Goal: Task Accomplishment & Management: Complete application form

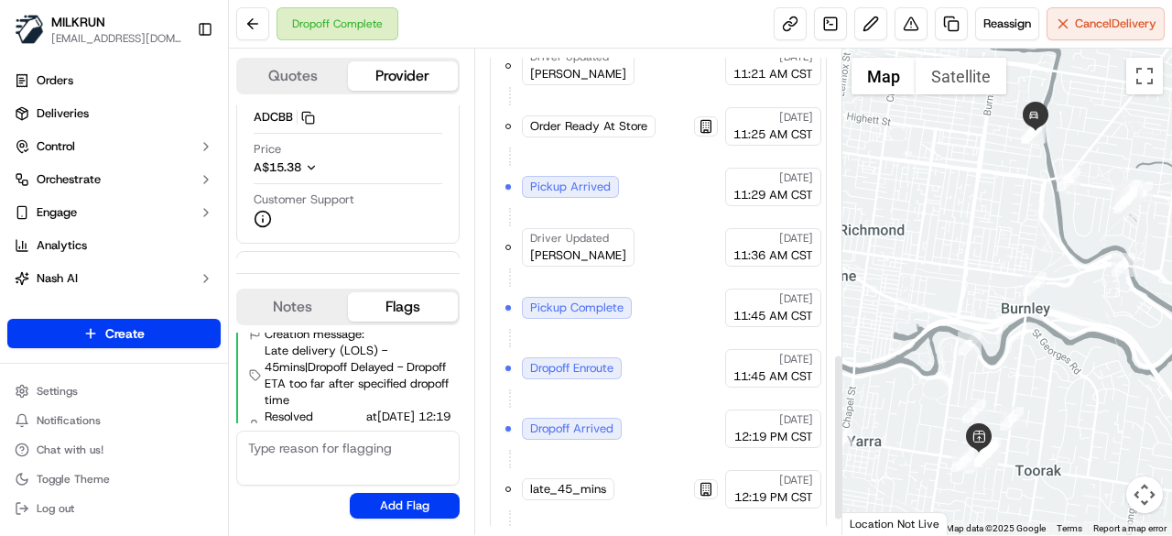
scroll to position [925, 0]
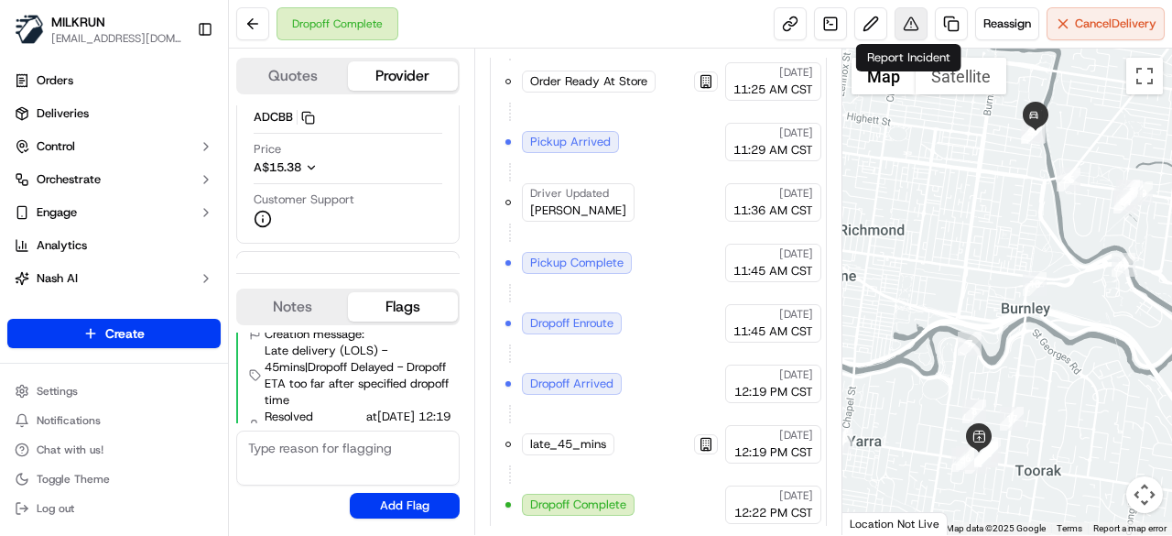
click at [899, 34] on button at bounding box center [911, 23] width 33 height 33
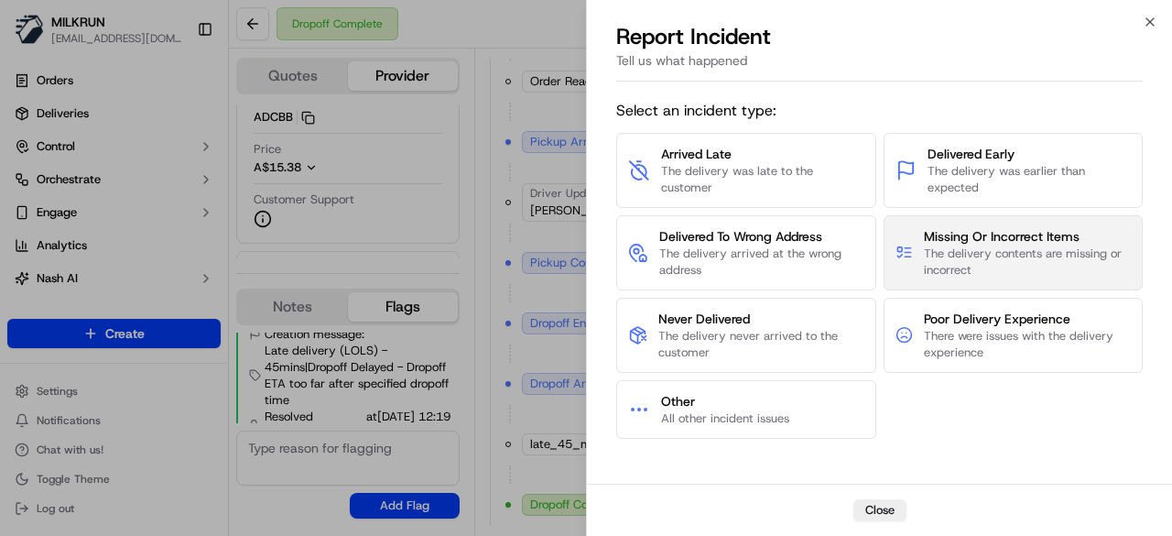
click at [991, 239] on span "Missing Or Incorrect Items" at bounding box center [1027, 236] width 207 height 18
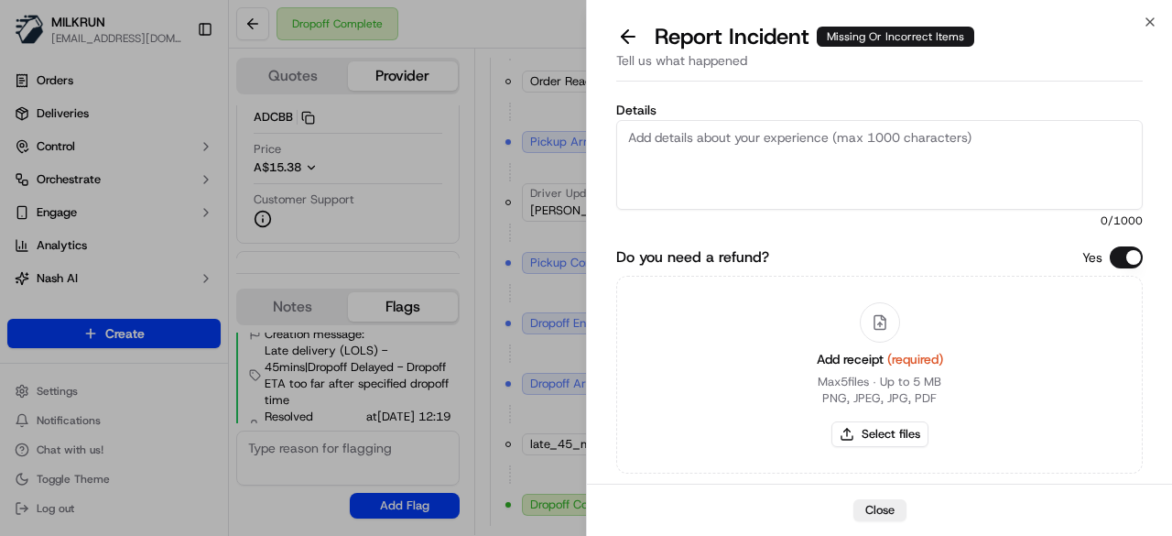
click at [725, 157] on textarea "Details" at bounding box center [879, 165] width 526 height 90
paste textarea "The customer was missing 3 items. Confirmed that it was already supplied to the…"
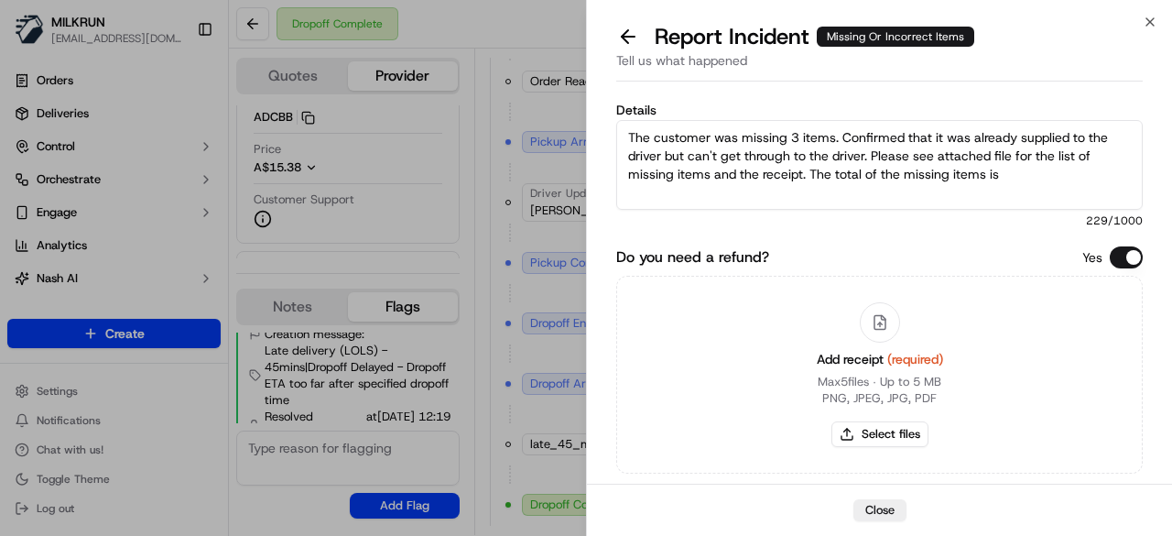
click at [794, 136] on textarea "The customer was missing 3 items. Confirmed that it was already supplied to the…" at bounding box center [879, 165] width 526 height 90
click at [1018, 169] on textarea "The customer was missing 2 items. Confirmed that it was already supplied to the…" at bounding box center [879, 165] width 526 height 90
type textarea "The customer was missing 2 items. Confirmed that it was already supplied to the…"
click at [893, 426] on button "Select files" at bounding box center [879, 434] width 97 height 26
type input "C:\fakepath\list of missing items.png"
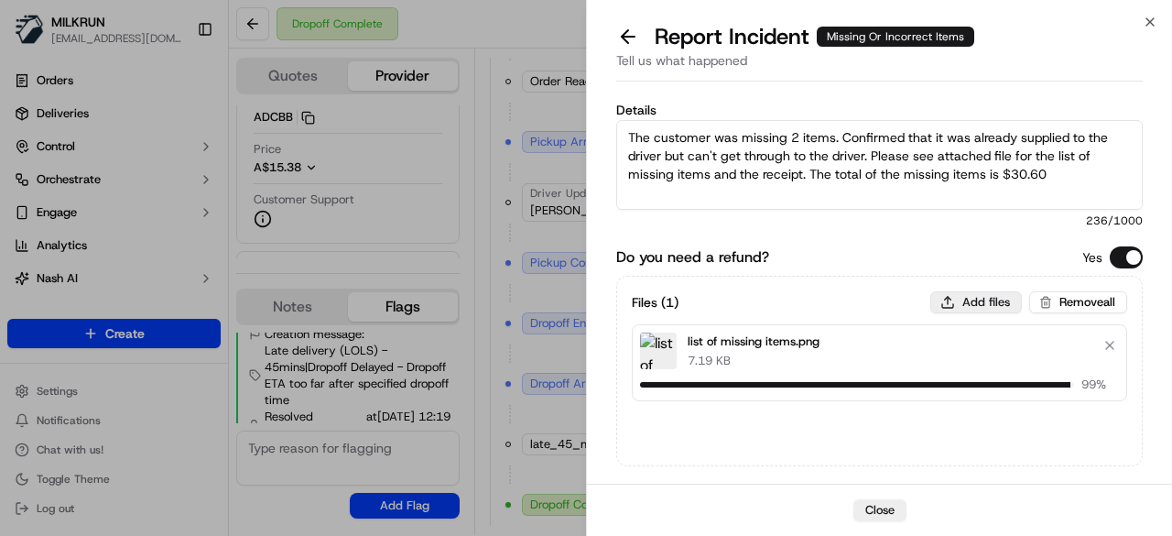
click at [989, 294] on button "Add files" at bounding box center [976, 302] width 92 height 22
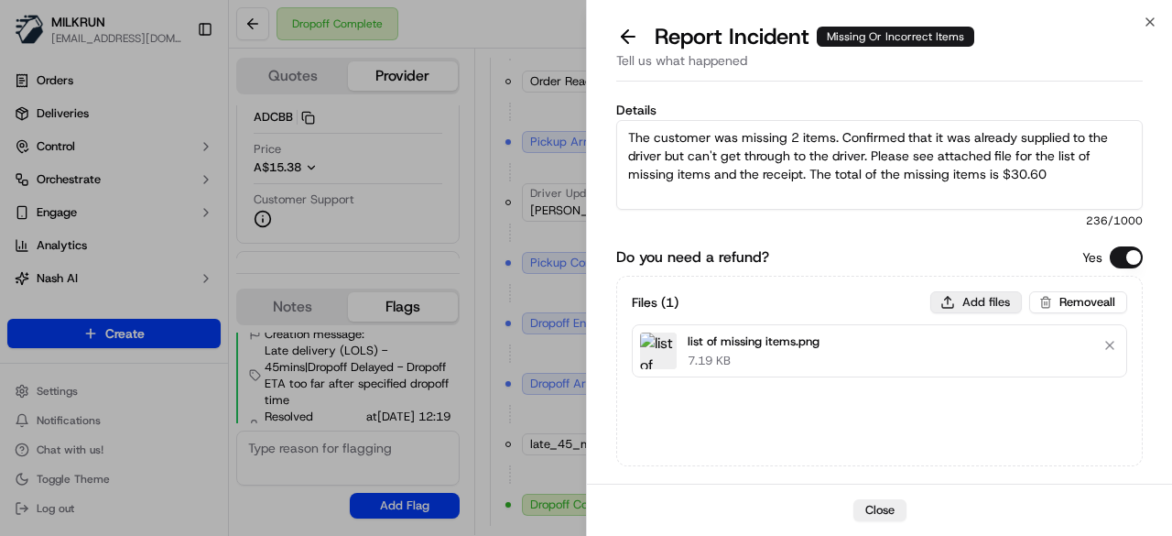
type input "C:\fakepath\1.png"
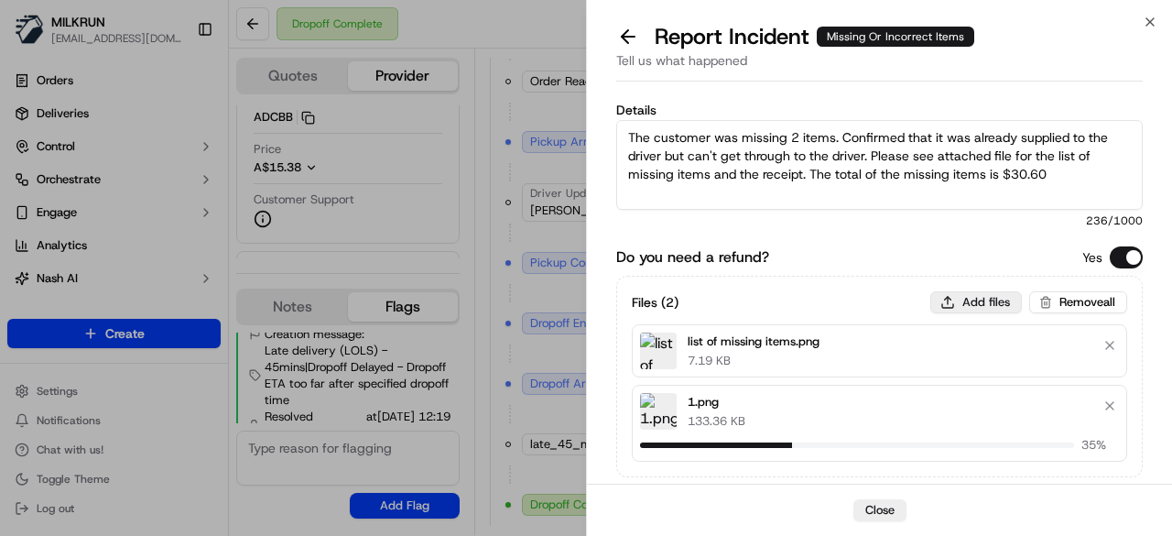
click at [993, 299] on button "Add files" at bounding box center [976, 302] width 92 height 22
type input "C:\fakepath\2.png"
click at [978, 300] on button "Add files" at bounding box center [976, 302] width 92 height 22
type input "C:\fakepath\3.png"
click at [983, 292] on button "Add files" at bounding box center [976, 302] width 92 height 22
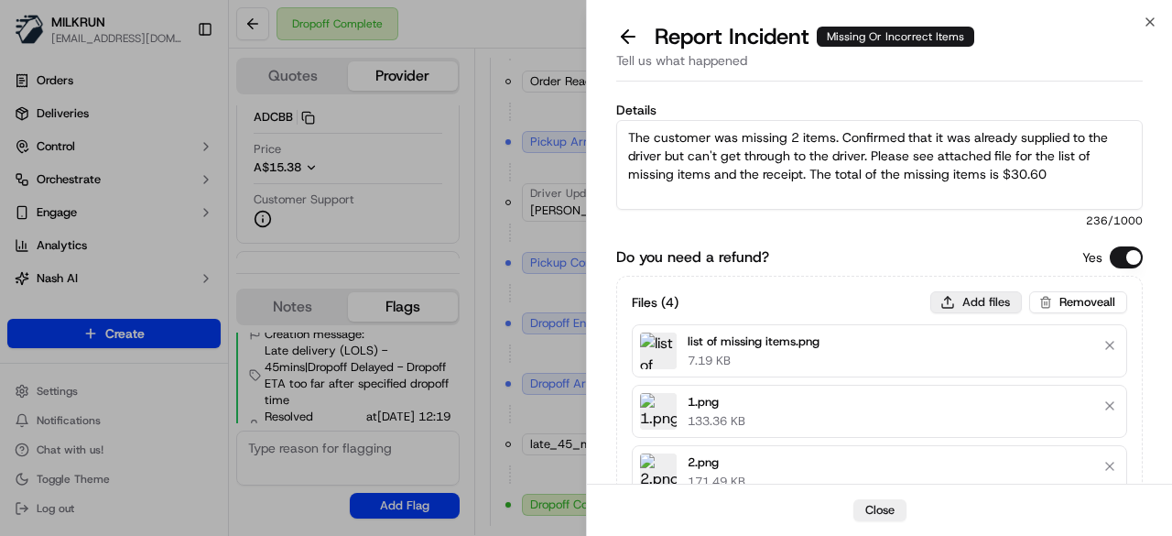
type input "C:\fakepath\4.png"
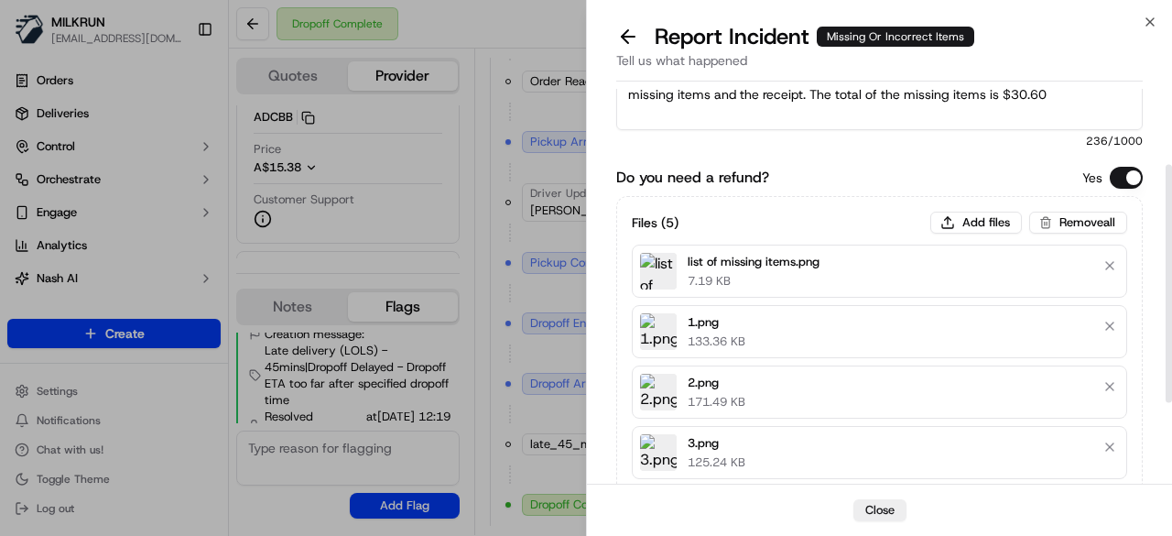
scroll to position [263, 0]
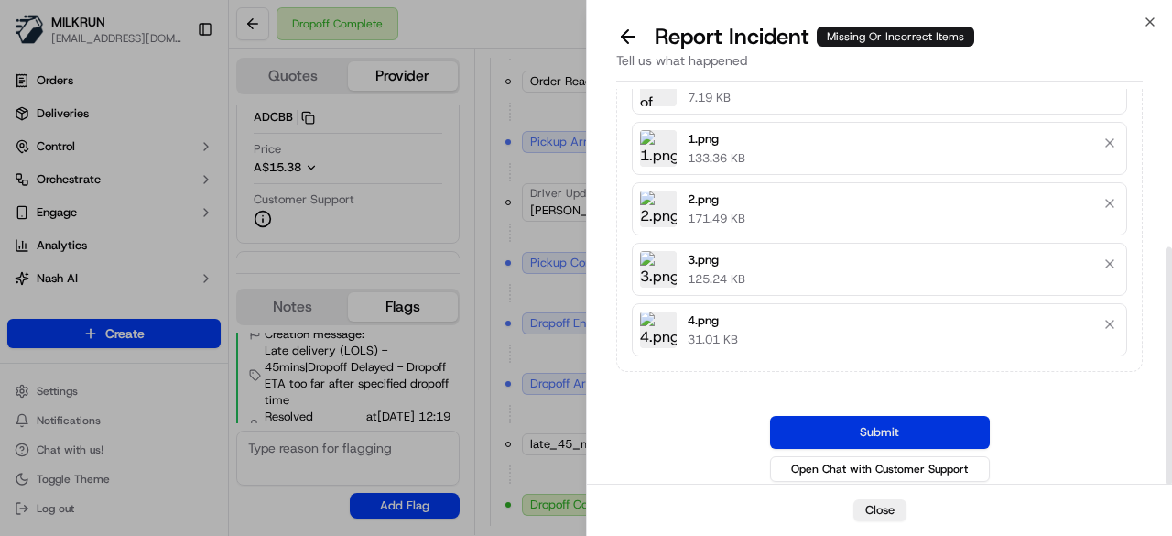
click at [863, 427] on button "Submit" at bounding box center [880, 432] width 220 height 33
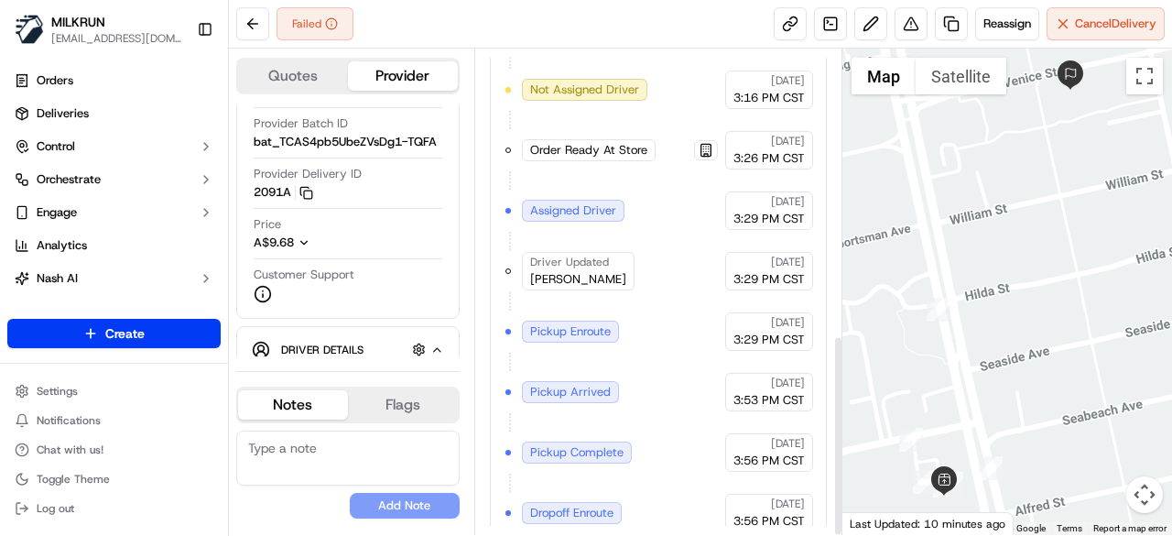
scroll to position [685, 0]
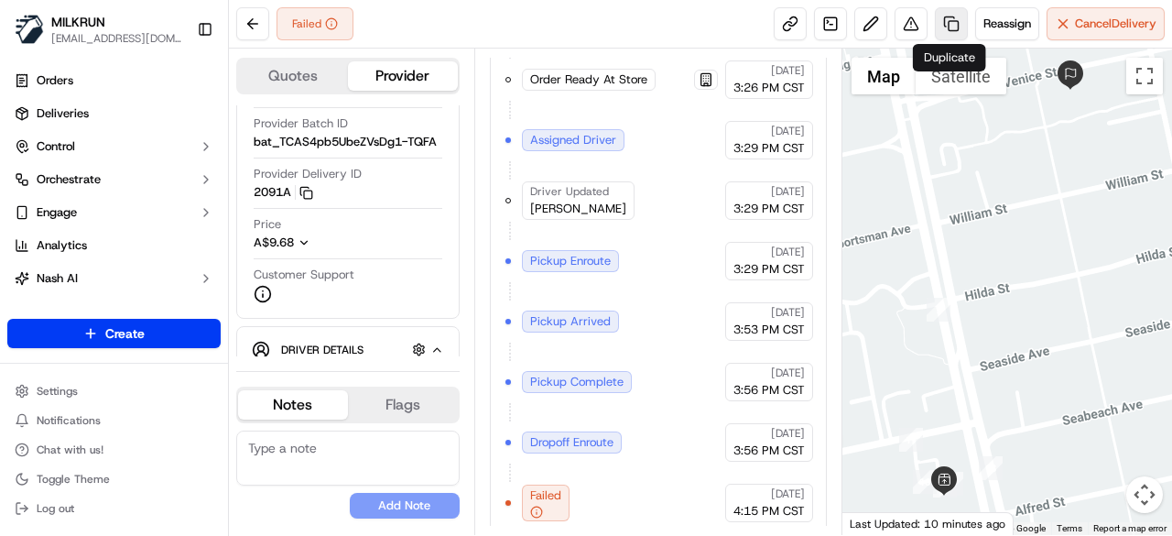
click at [940, 19] on link at bounding box center [951, 23] width 33 height 33
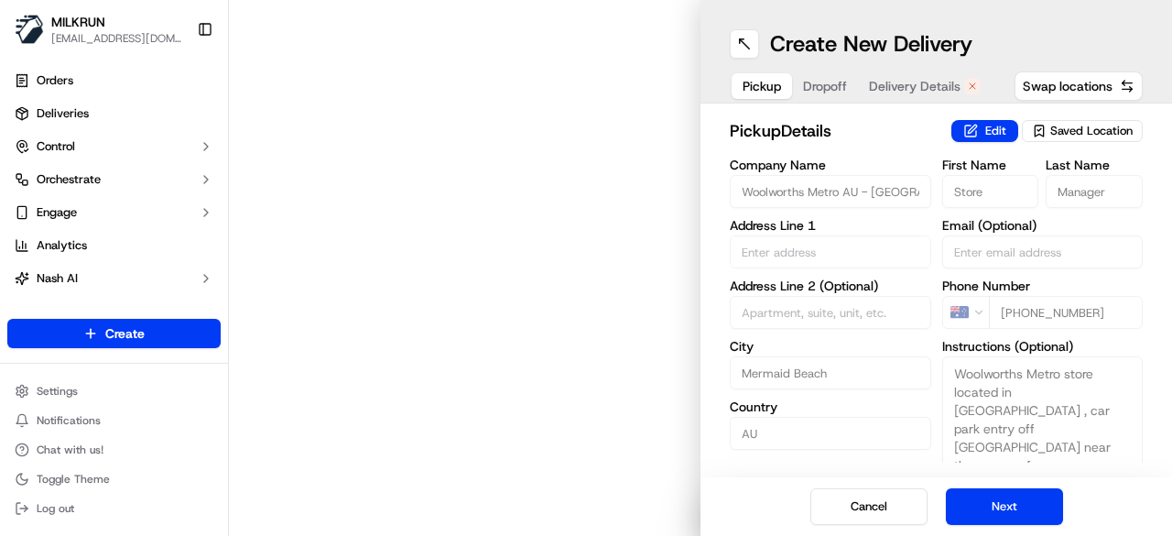
type input "2382 Gold Coast Hwy"
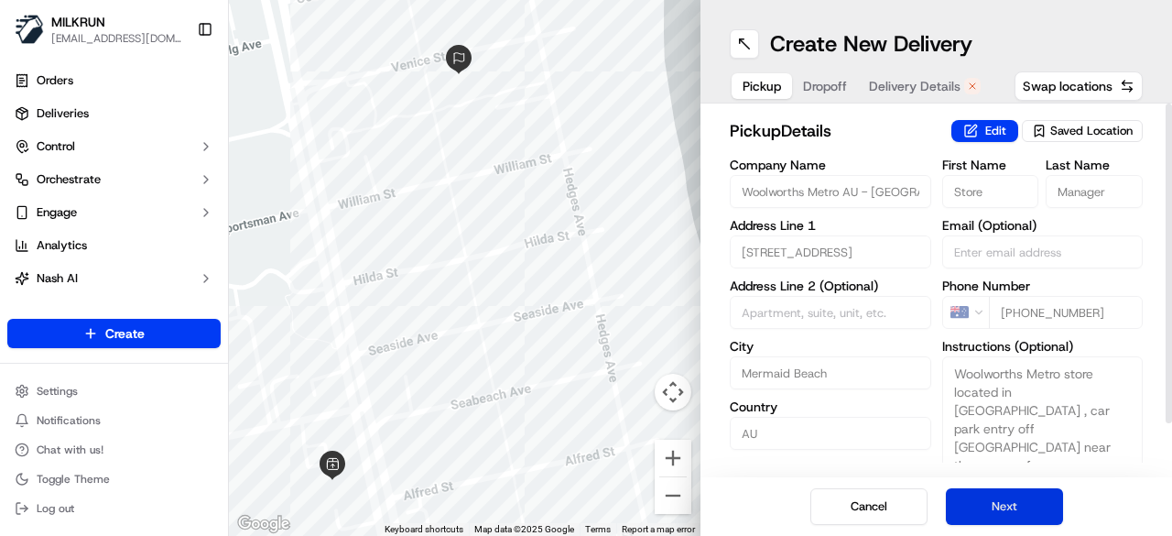
click at [1026, 494] on button "Next" at bounding box center [1004, 506] width 117 height 37
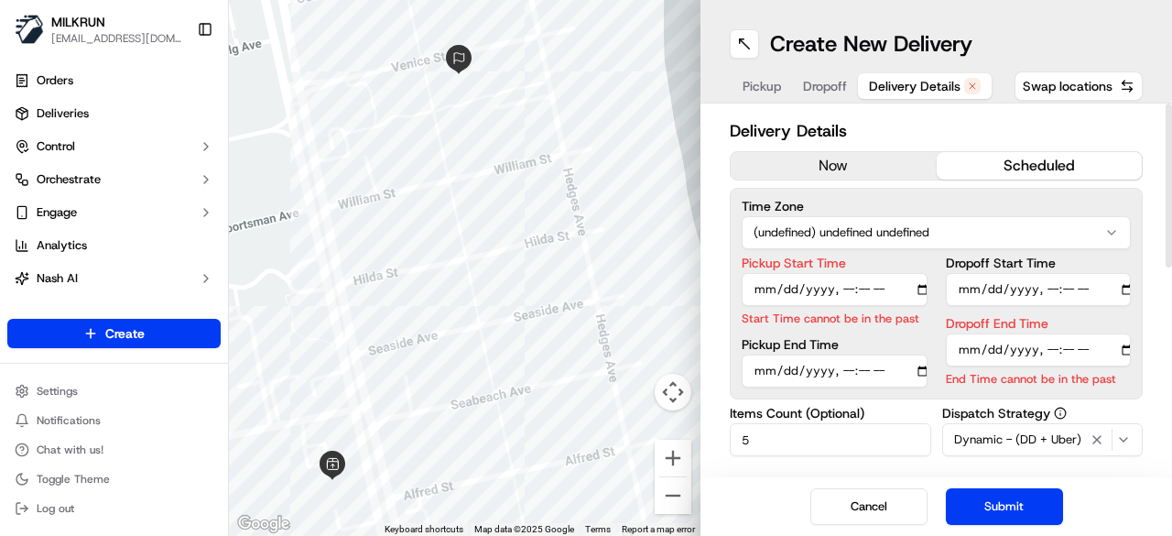
click at [853, 164] on button "now" at bounding box center [834, 165] width 206 height 27
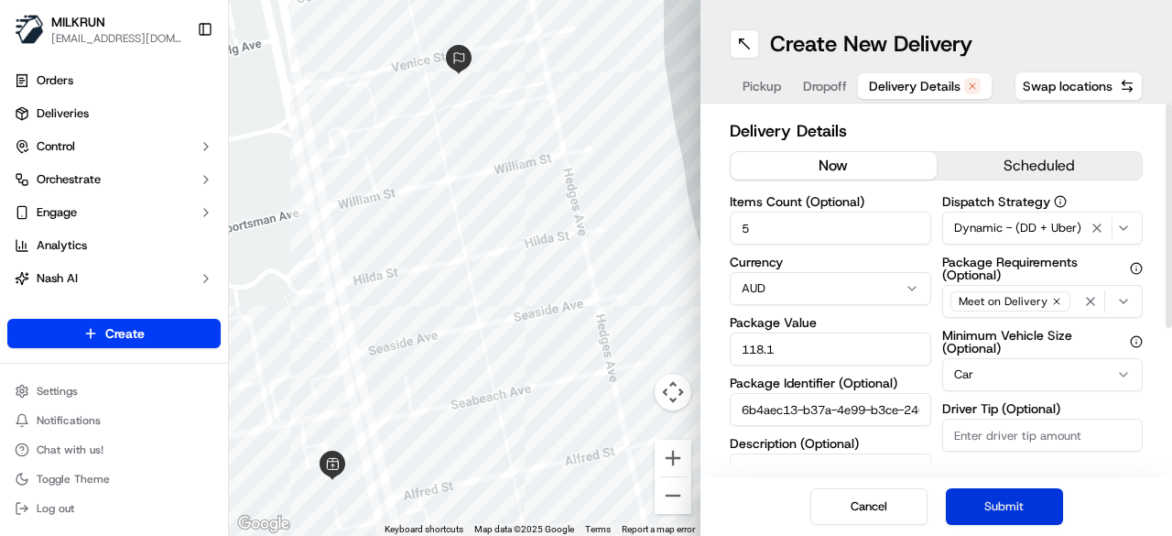
click at [1020, 511] on button "Submit" at bounding box center [1004, 506] width 117 height 37
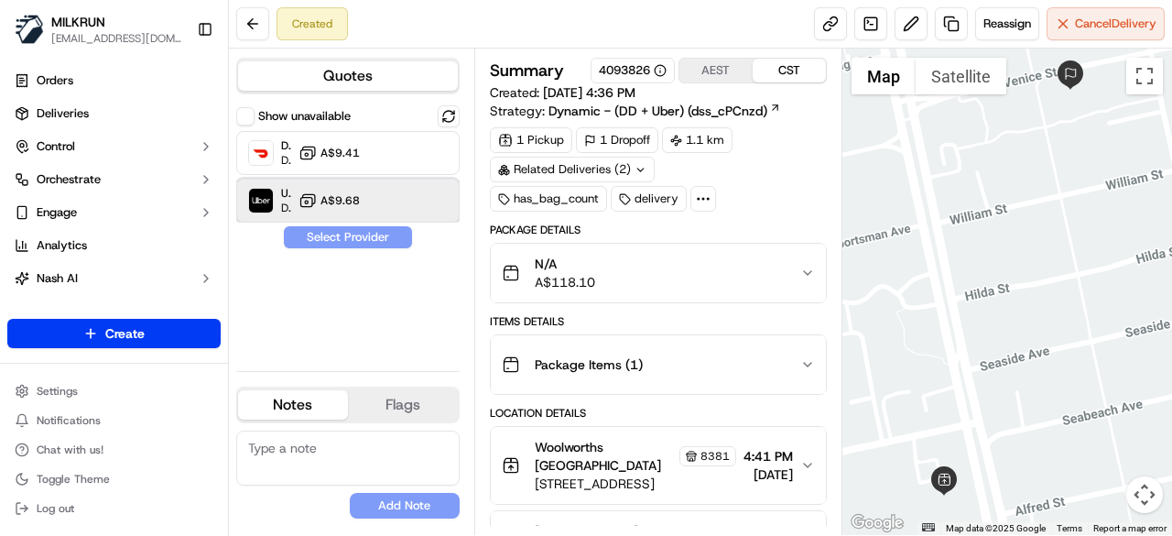
click at [385, 194] on div "Uber Dropoff ETA 20 minutes A$9.68" at bounding box center [347, 201] width 223 height 44
click at [388, 232] on button "Assign Provider" at bounding box center [348, 237] width 130 height 22
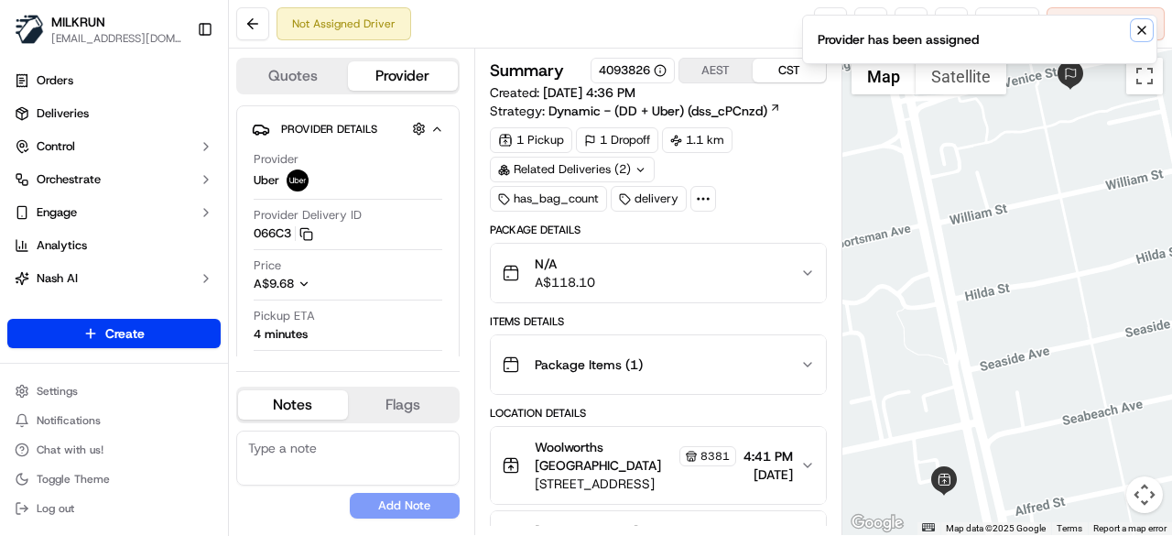
click at [1140, 28] on icon "Notifications (F8)" at bounding box center [1141, 30] width 15 height 15
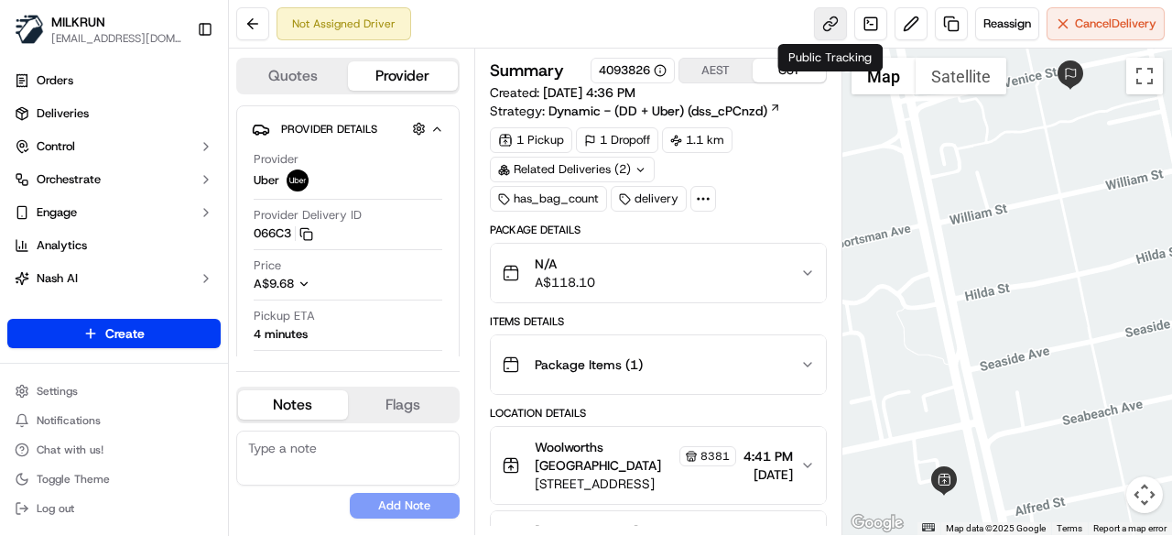
click at [821, 21] on link at bounding box center [830, 23] width 33 height 33
click at [1110, 39] on button "Cancel Delivery" at bounding box center [1106, 23] width 118 height 33
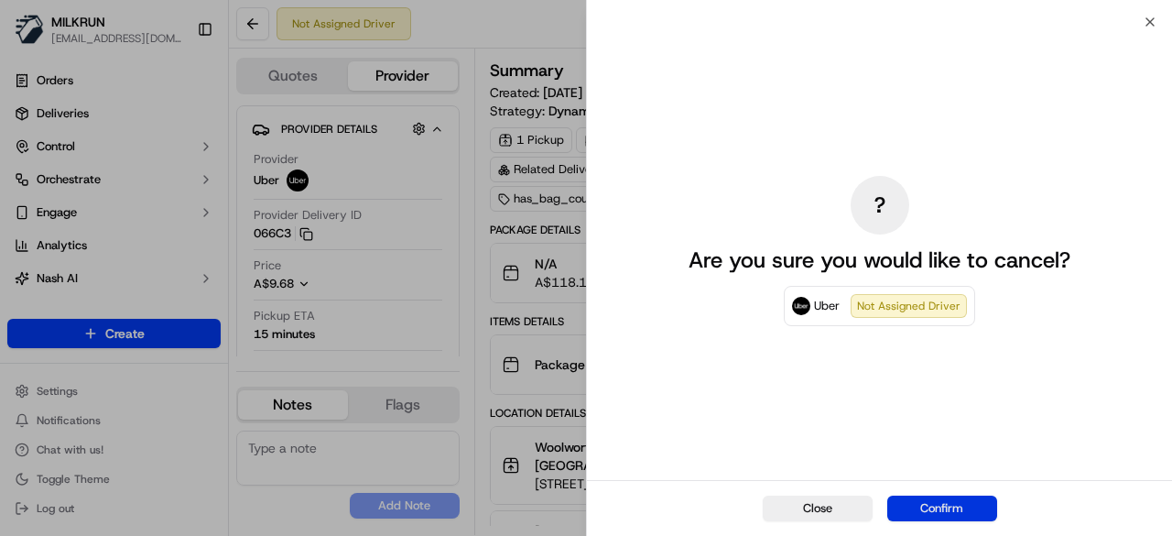
click at [961, 511] on button "Confirm" at bounding box center [942, 508] width 110 height 26
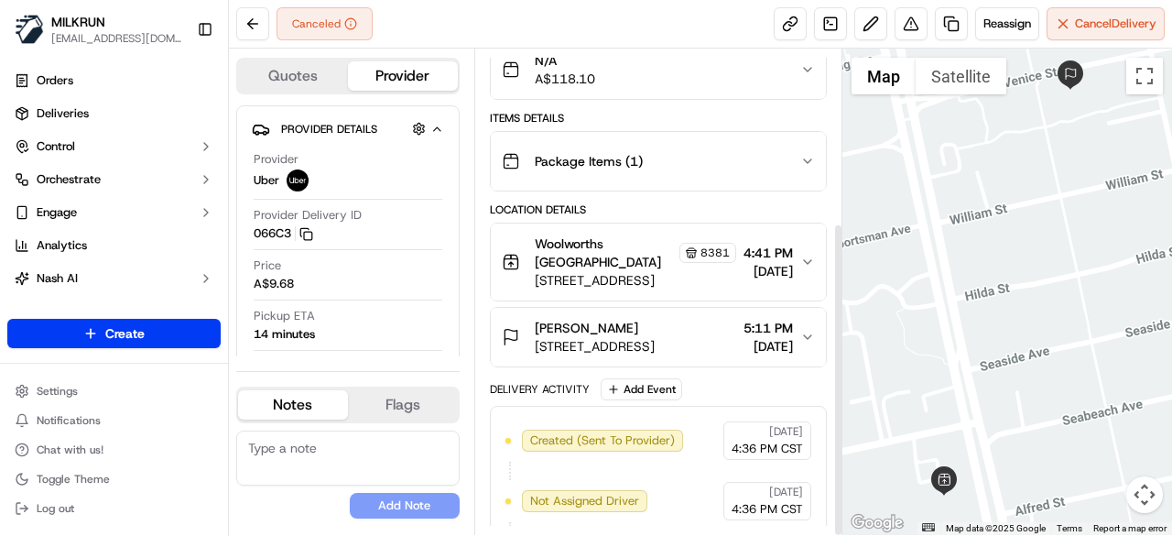
scroll to position [266, 0]
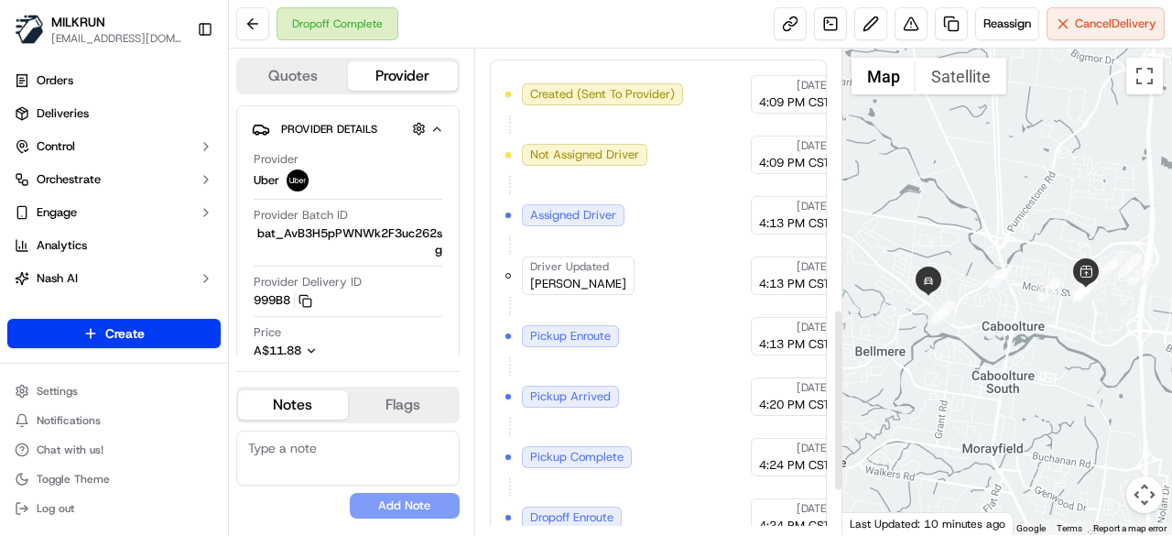
scroll to position [805, 0]
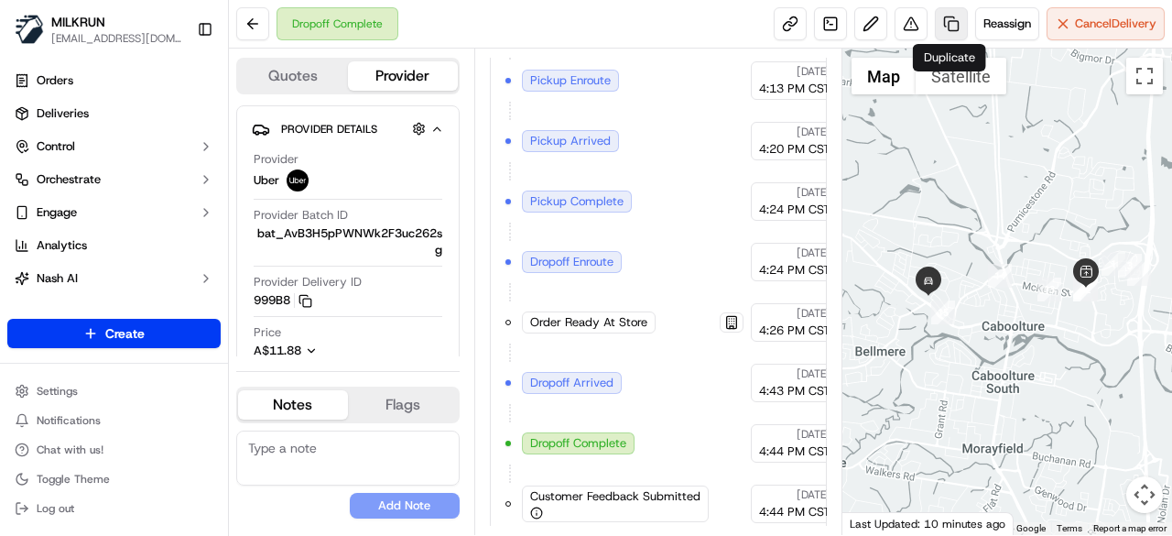
click at [947, 27] on link at bounding box center [951, 23] width 33 height 33
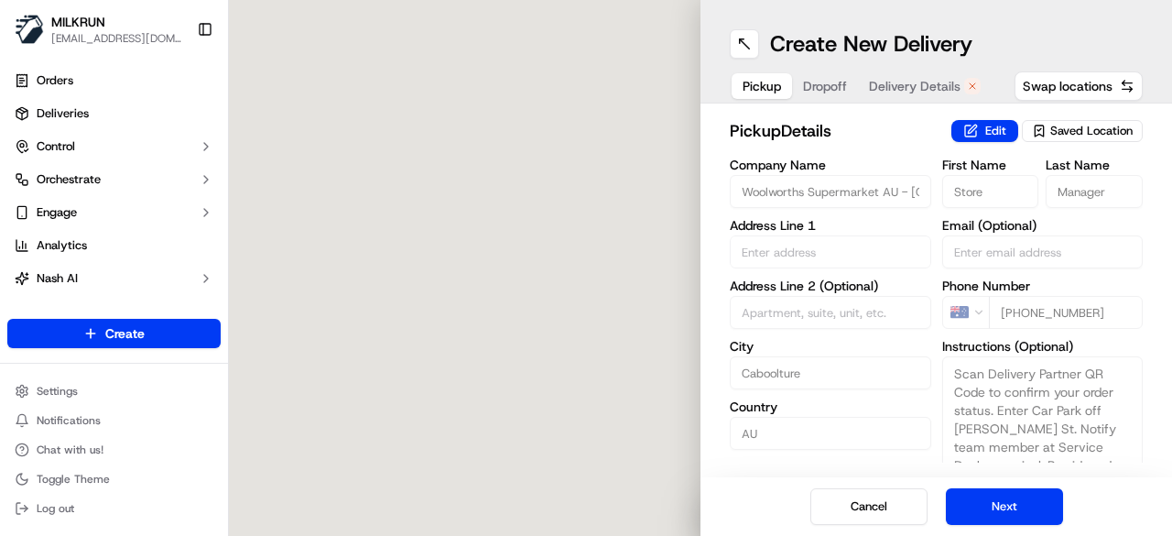
type input "1-21 Pettigrew St"
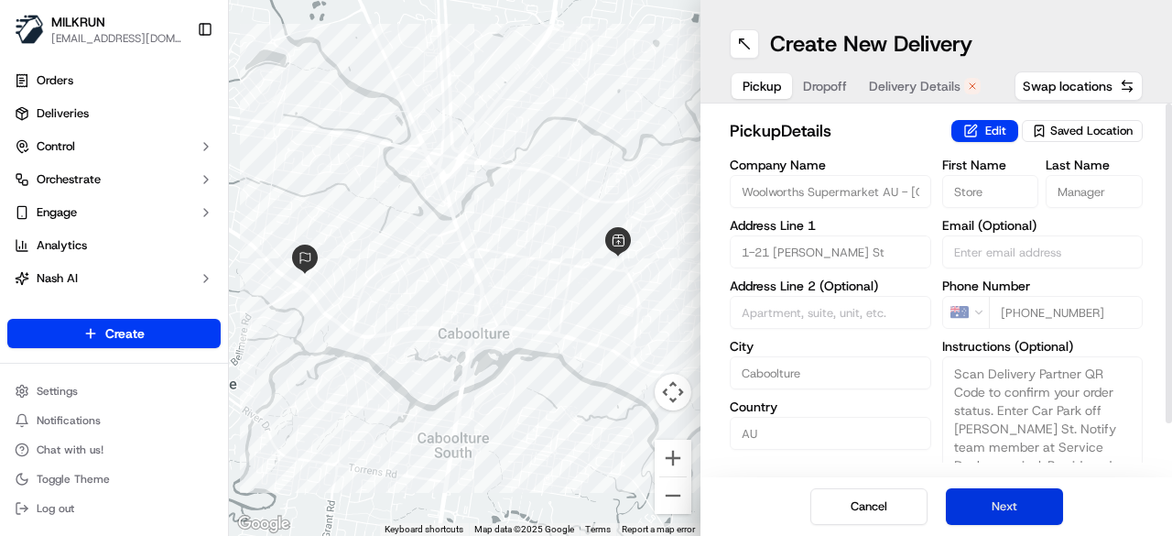
click at [1034, 502] on button "Next" at bounding box center [1004, 506] width 117 height 37
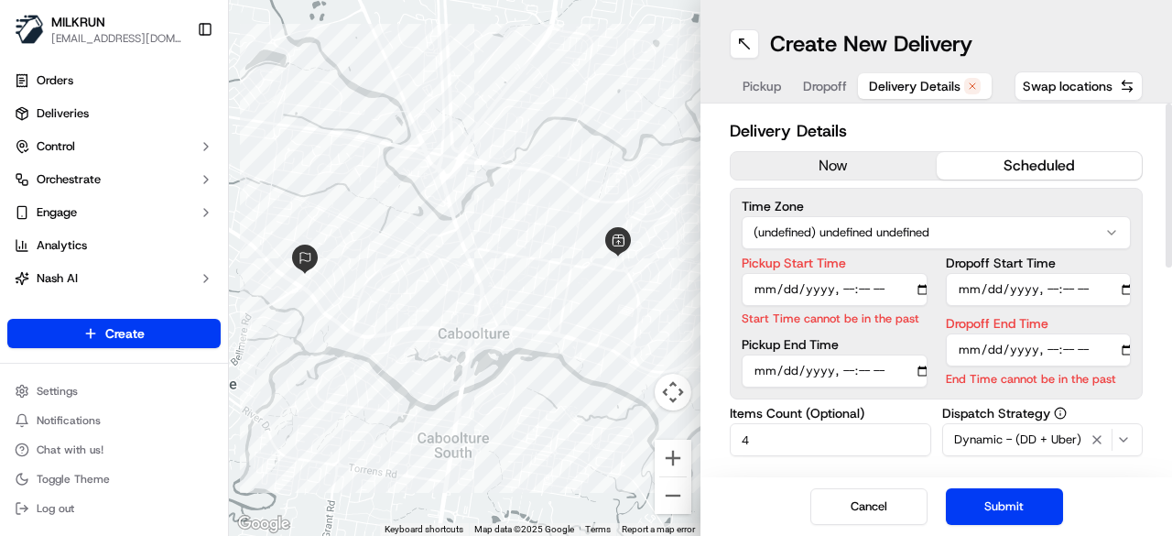
click at [899, 176] on button "now" at bounding box center [834, 165] width 206 height 27
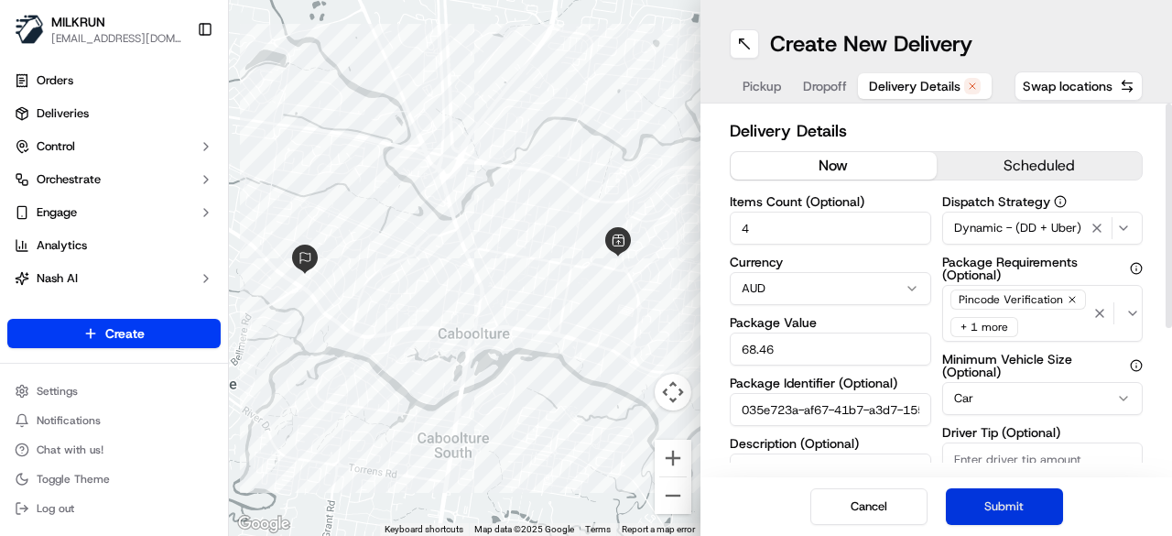
click at [985, 503] on button "Submit" at bounding box center [1004, 506] width 117 height 37
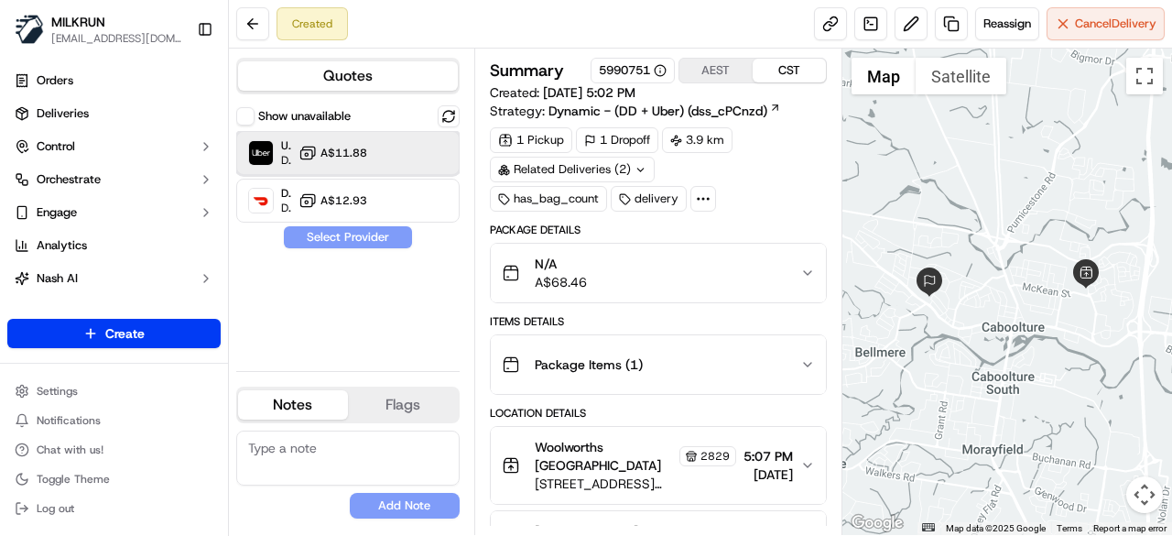
click at [441, 150] on div "Uber Dropoff ETA 32 minutes A$11.88" at bounding box center [347, 153] width 223 height 44
click at [383, 247] on button "Assign Provider" at bounding box center [348, 237] width 130 height 22
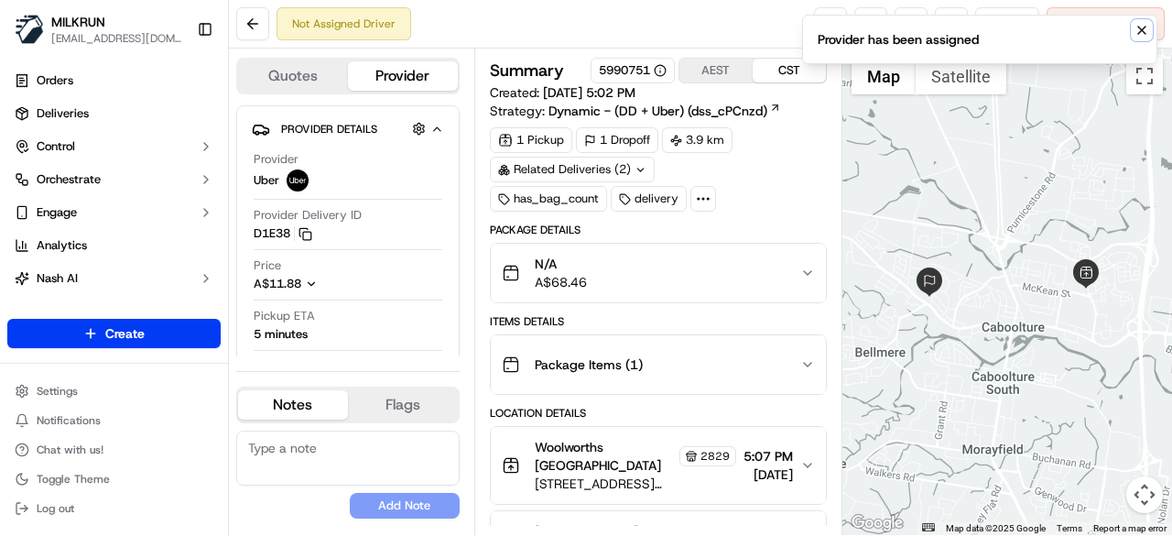
click at [1146, 23] on icon "Notifications (F8)" at bounding box center [1141, 30] width 15 height 15
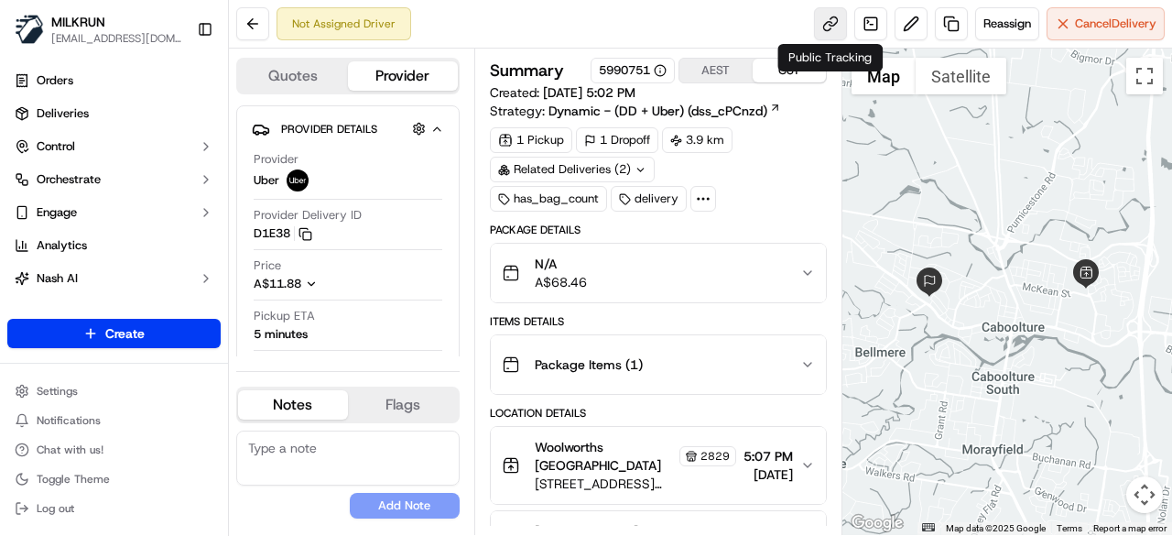
click at [835, 17] on link at bounding box center [830, 23] width 33 height 33
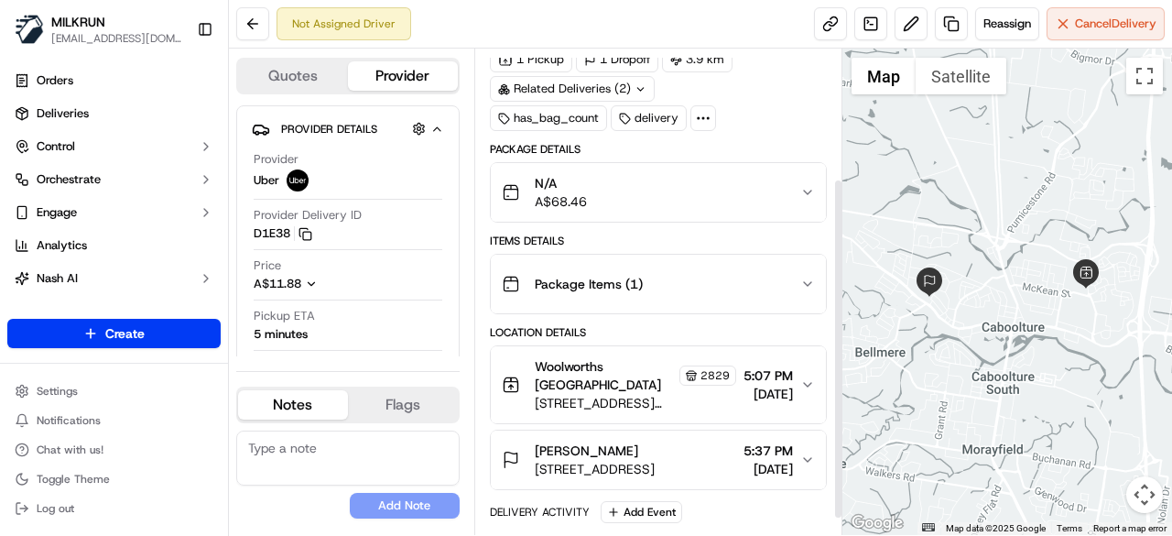
scroll to position [183, 0]
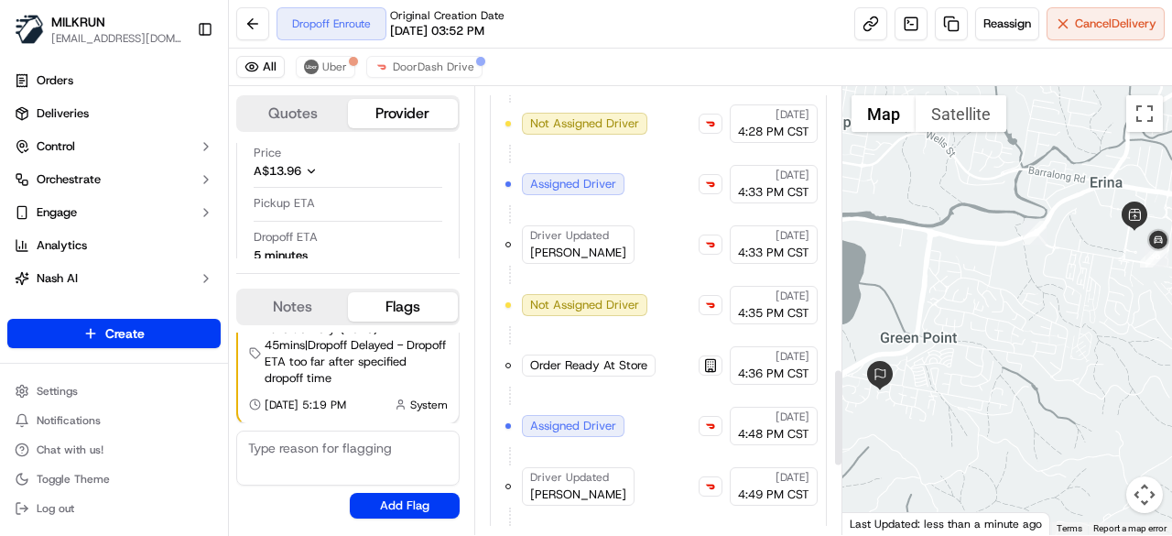
scroll to position [1620, 0]
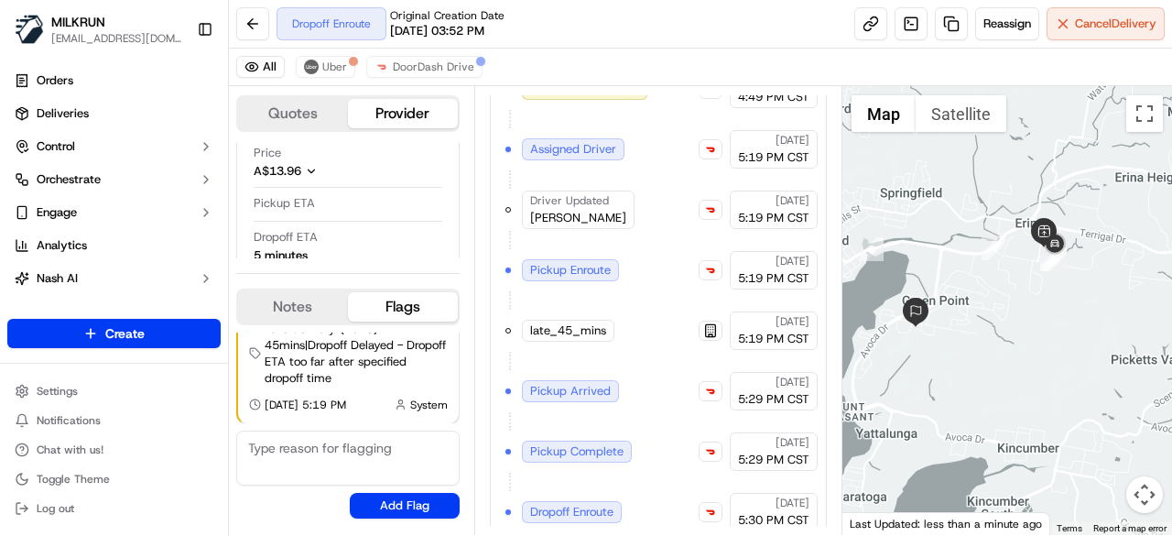
drag, startPoint x: 1033, startPoint y: 312, endPoint x: 1000, endPoint y: 287, distance: 41.8
click at [1000, 287] on div at bounding box center [1007, 310] width 331 height 449
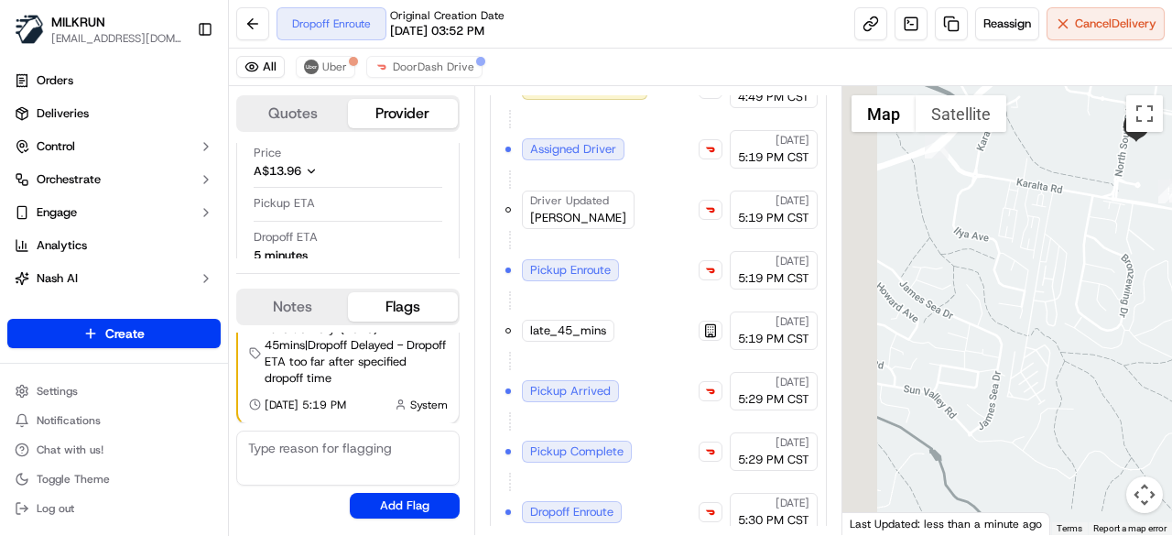
drag, startPoint x: 1031, startPoint y: 292, endPoint x: 1104, endPoint y: 275, distance: 75.3
click at [1104, 275] on div at bounding box center [1007, 310] width 331 height 449
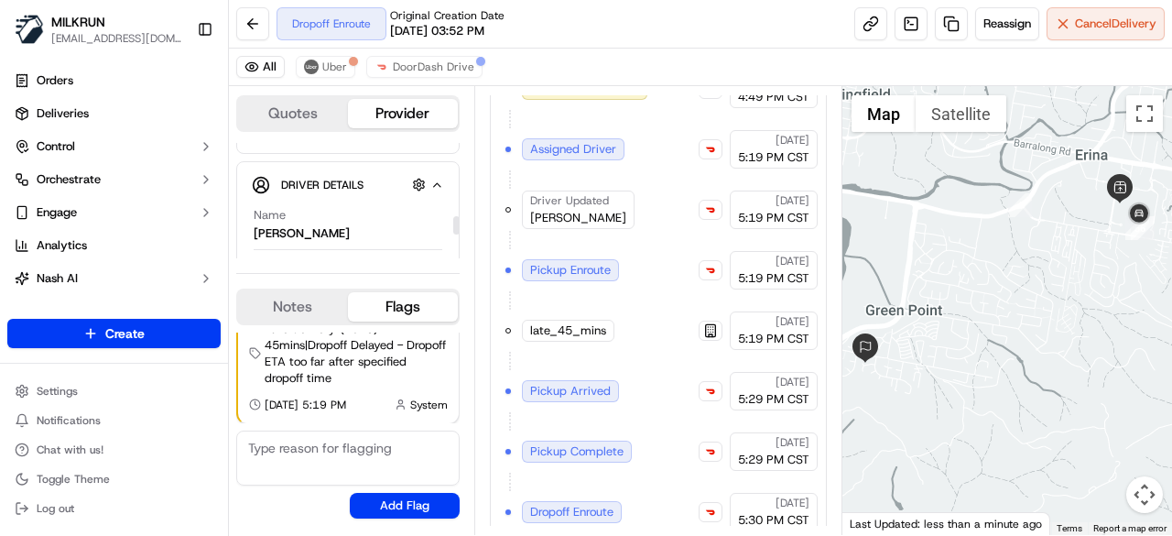
scroll to position [458, 0]
